Goal: Task Accomplishment & Management: Use online tool/utility

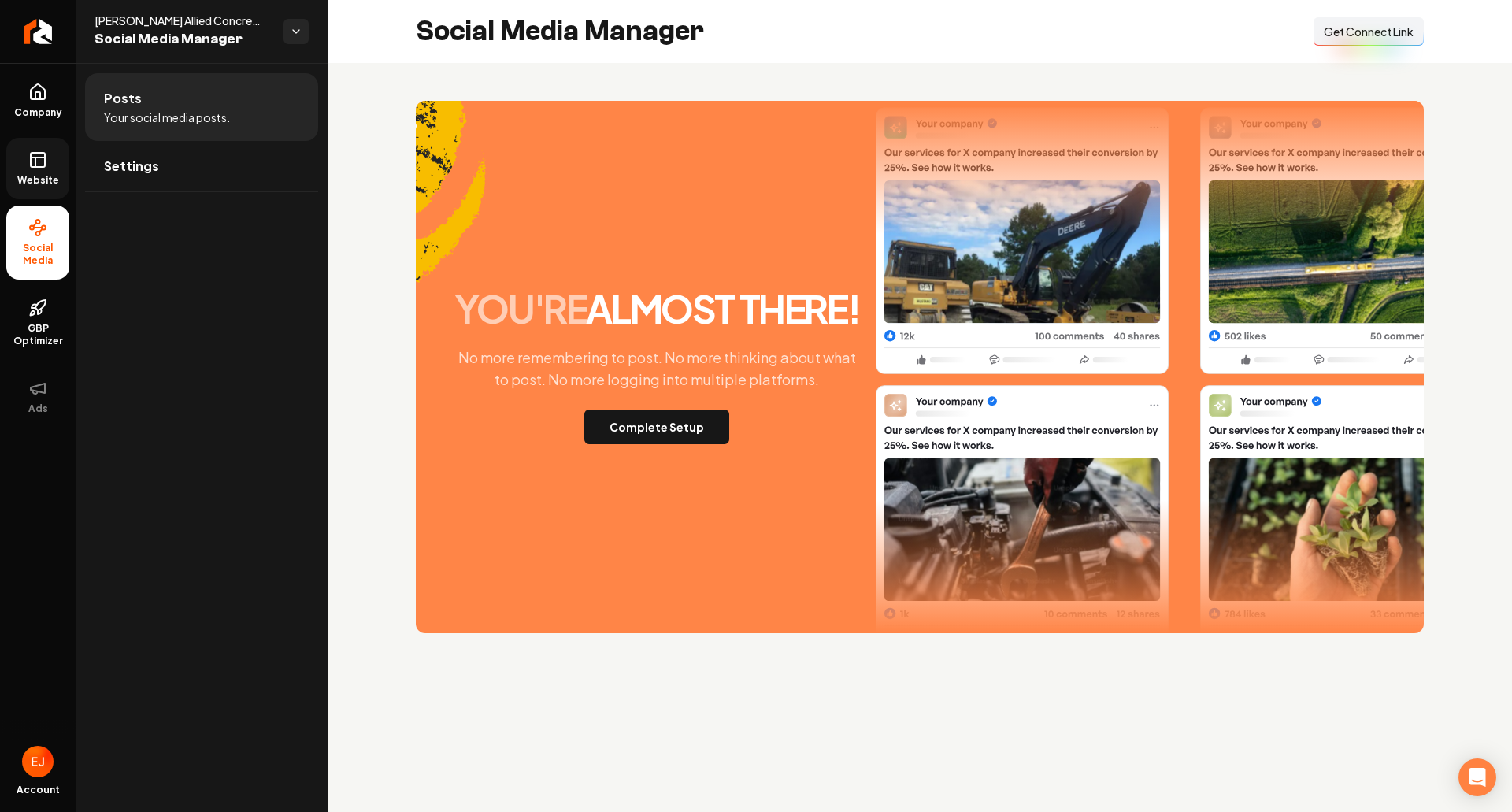
click at [45, 160] on rect at bounding box center [37, 160] width 14 height 14
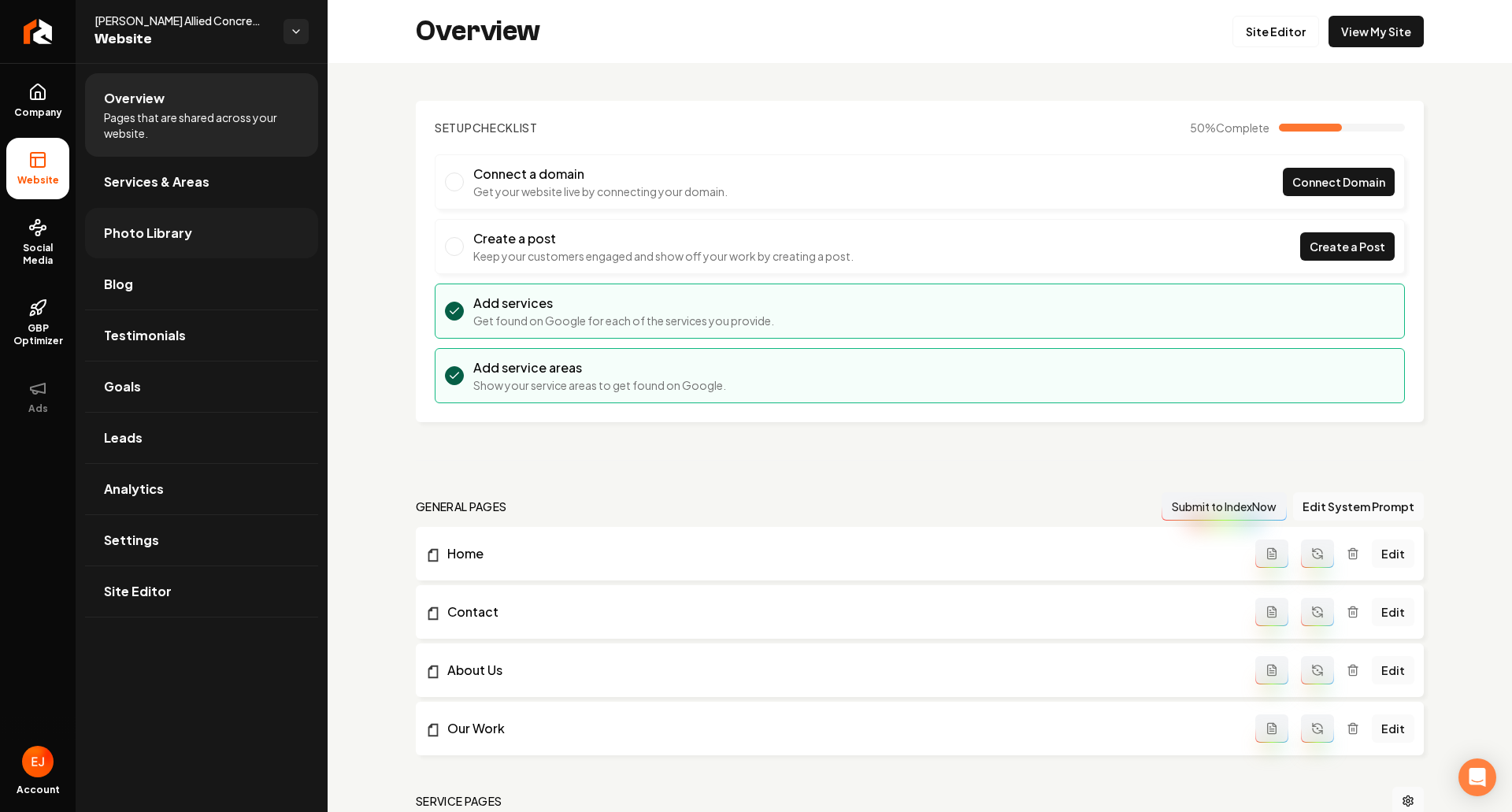
click at [170, 248] on link "Photo Library" at bounding box center [201, 233] width 233 height 50
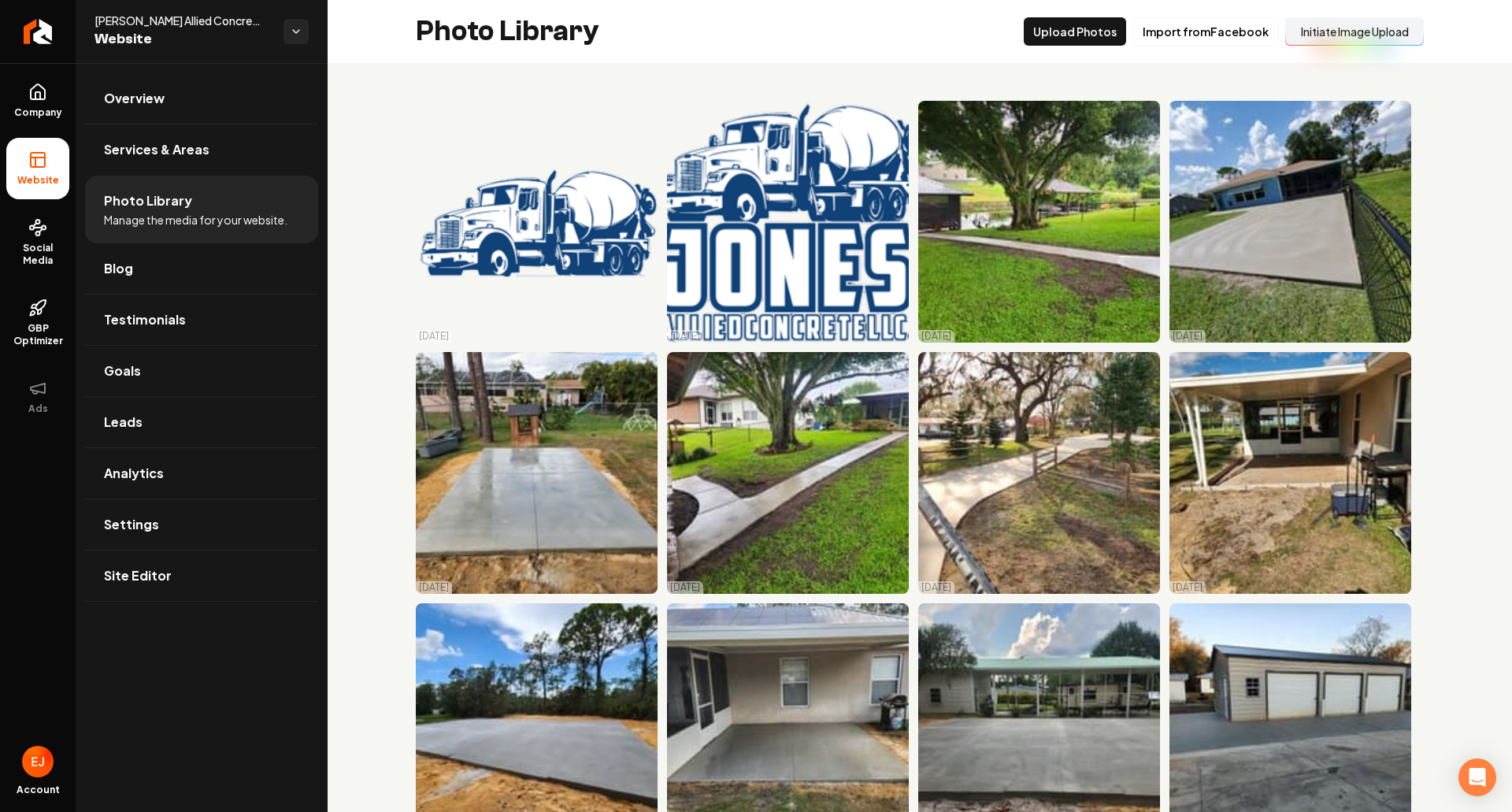
click at [1363, 34] on button "Initiate Image Upload" at bounding box center [1355, 31] width 138 height 28
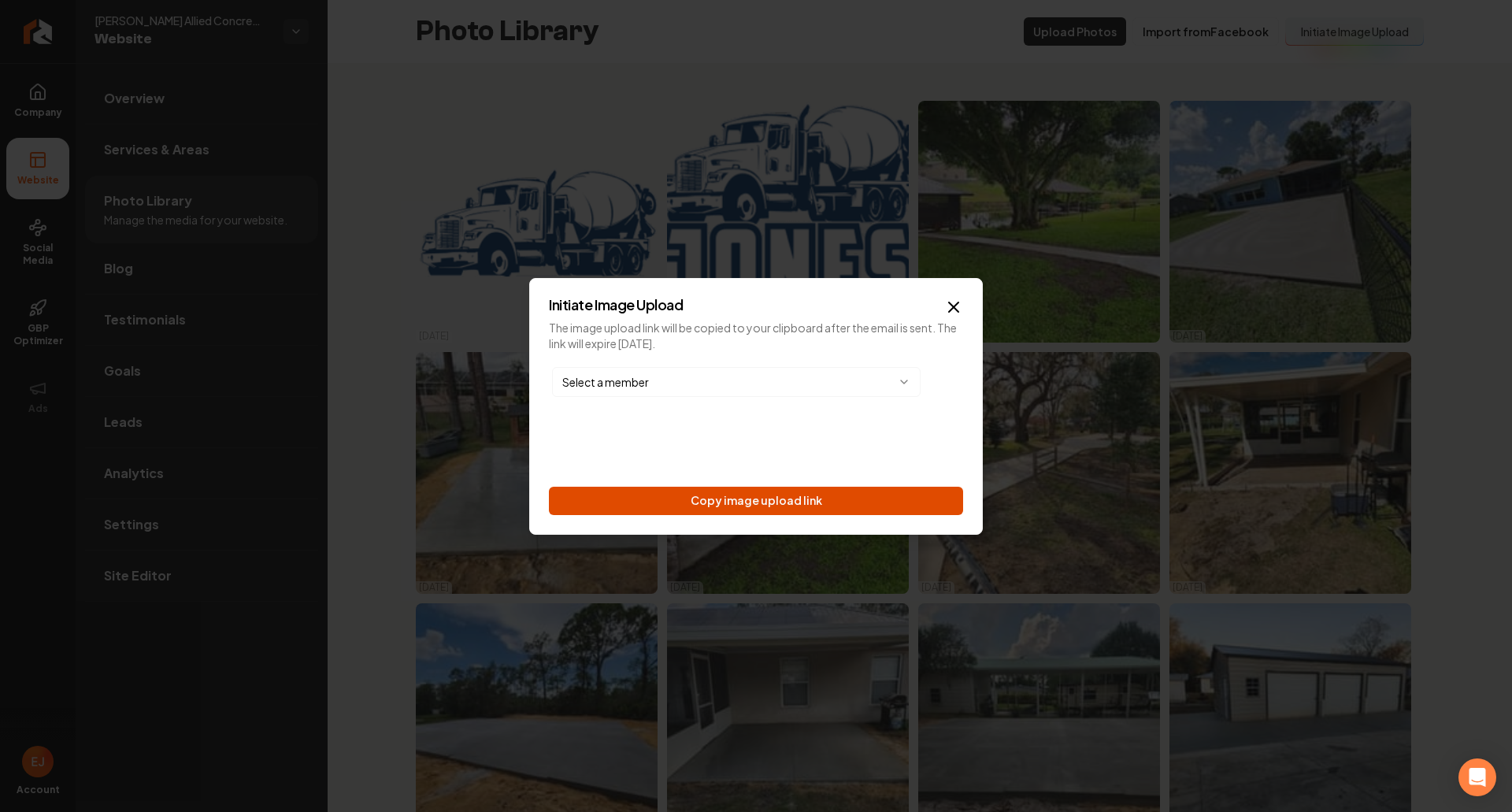
click at [824, 503] on button "Copy image upload link" at bounding box center [756, 500] width 414 height 28
